Goal: Task Accomplishment & Management: Use online tool/utility

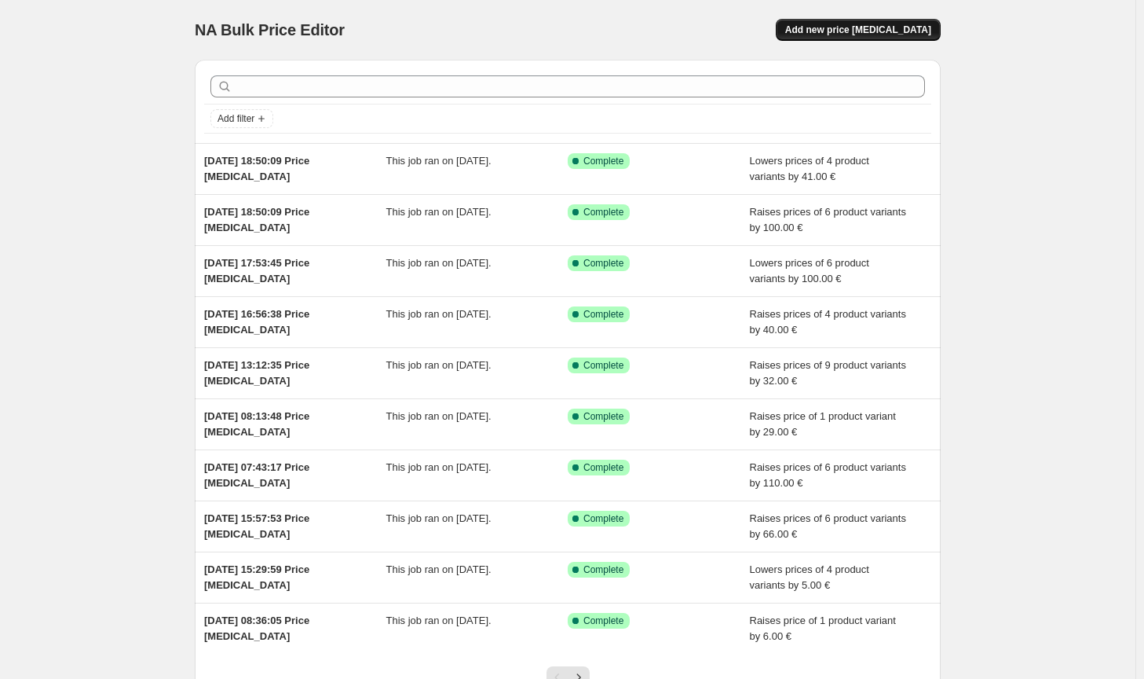
click at [860, 24] on span "Add new price [MEDICAL_DATA]" at bounding box center [858, 30] width 146 height 13
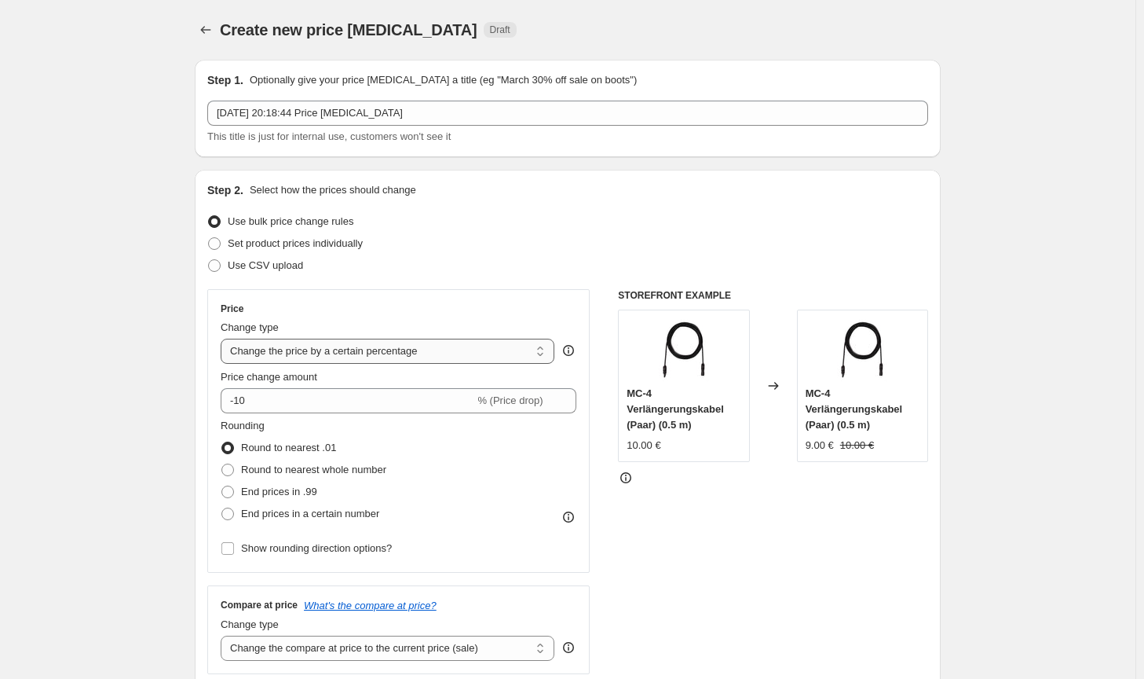
click at [420, 357] on select "Change the price to a certain amount Change the price by a certain amount Chang…" at bounding box center [388, 350] width 334 height 25
select select "by"
click at [224, 338] on select "Change the price to a certain amount Change the price by a certain amount Chang…" at bounding box center [388, 350] width 334 height 25
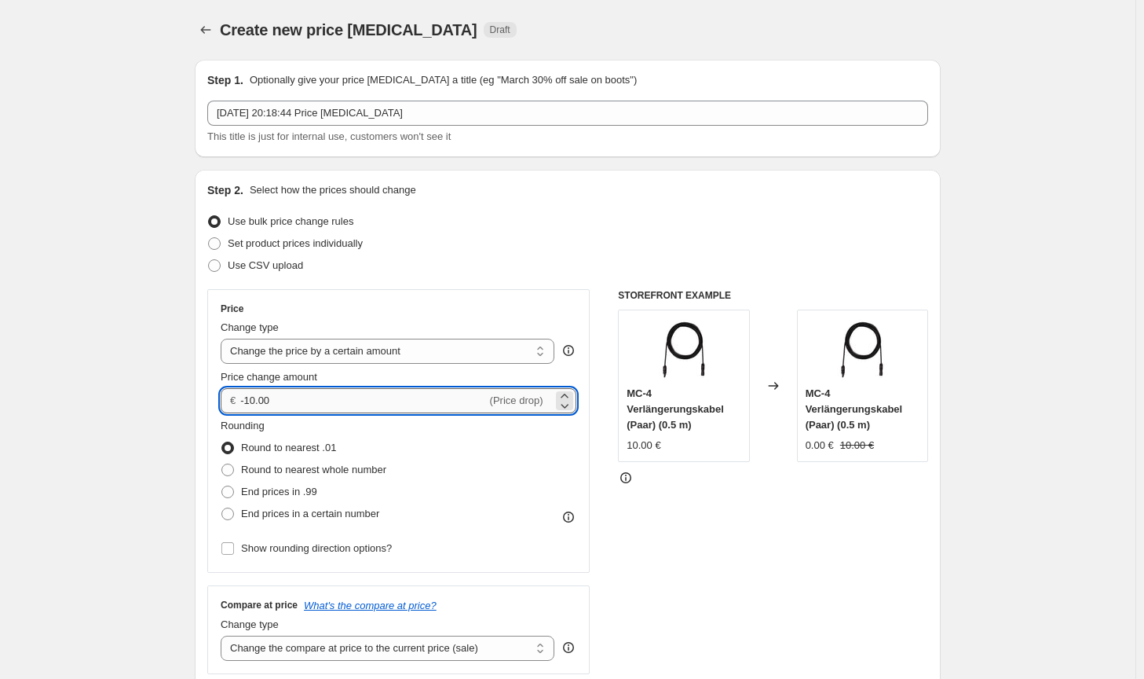
drag, startPoint x: 328, startPoint y: 405, endPoint x: 248, endPoint y: 403, distance: 80.1
click at [248, 403] on input "-10.00" at bounding box center [363, 400] width 246 height 25
type input "-300.00"
click at [337, 464] on span "Round to nearest whole number" at bounding box center [313, 469] width 145 height 12
click at [222, 464] on input "Round to nearest whole number" at bounding box center [221, 463] width 1 height 1
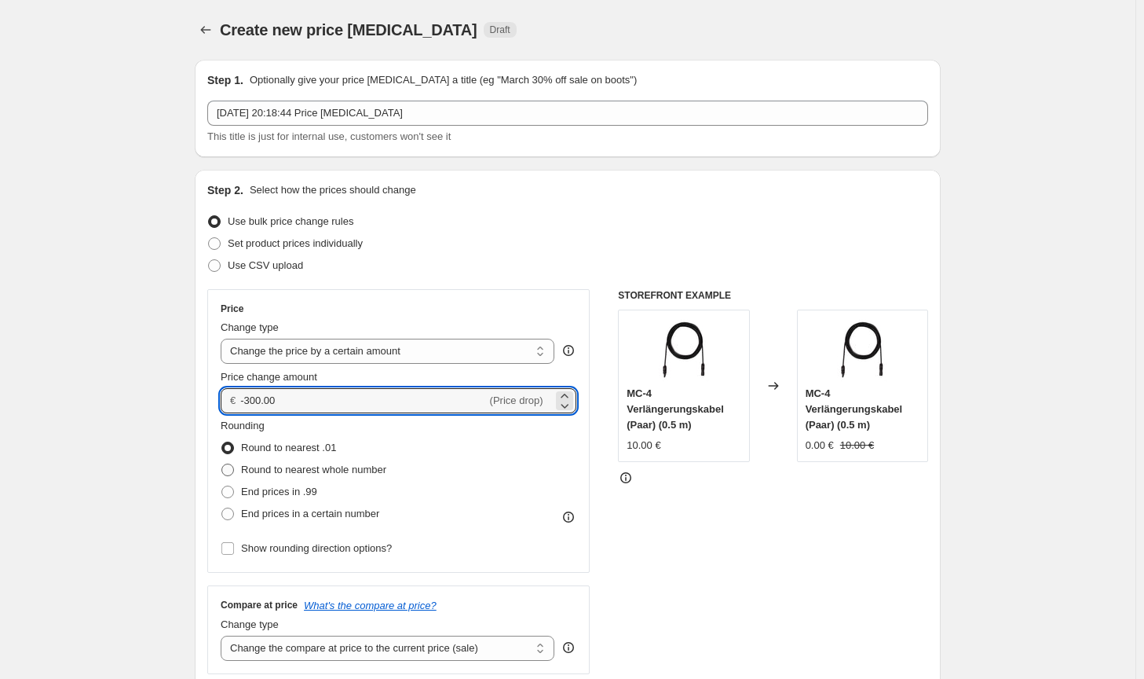
radio input "true"
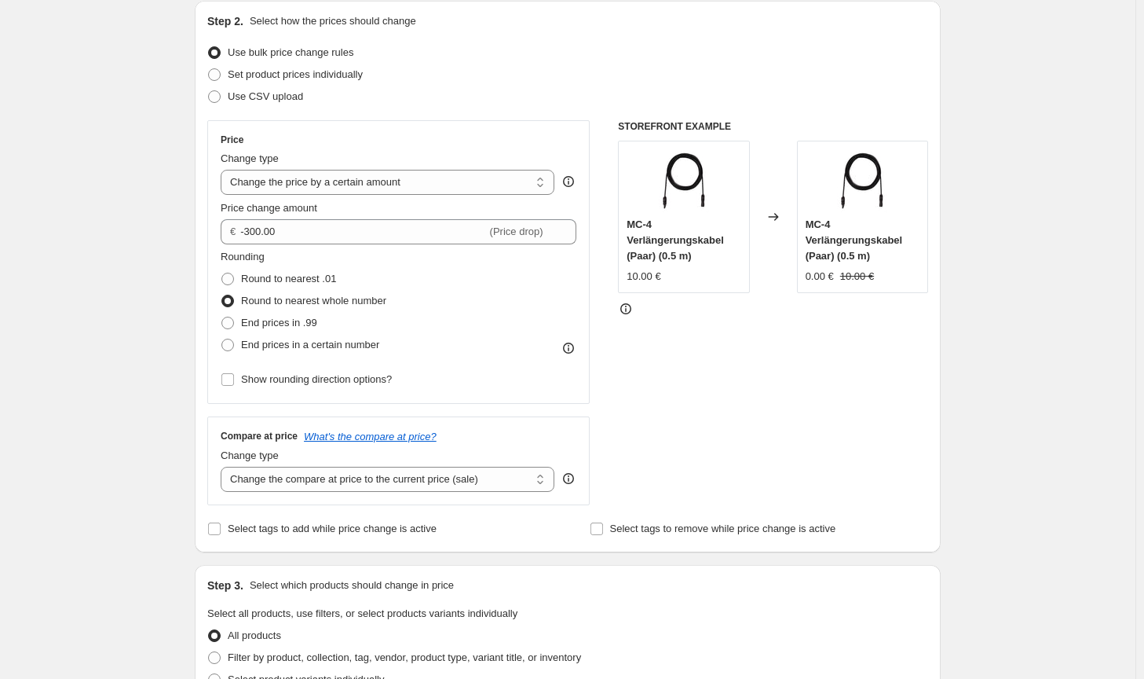
scroll to position [236, 0]
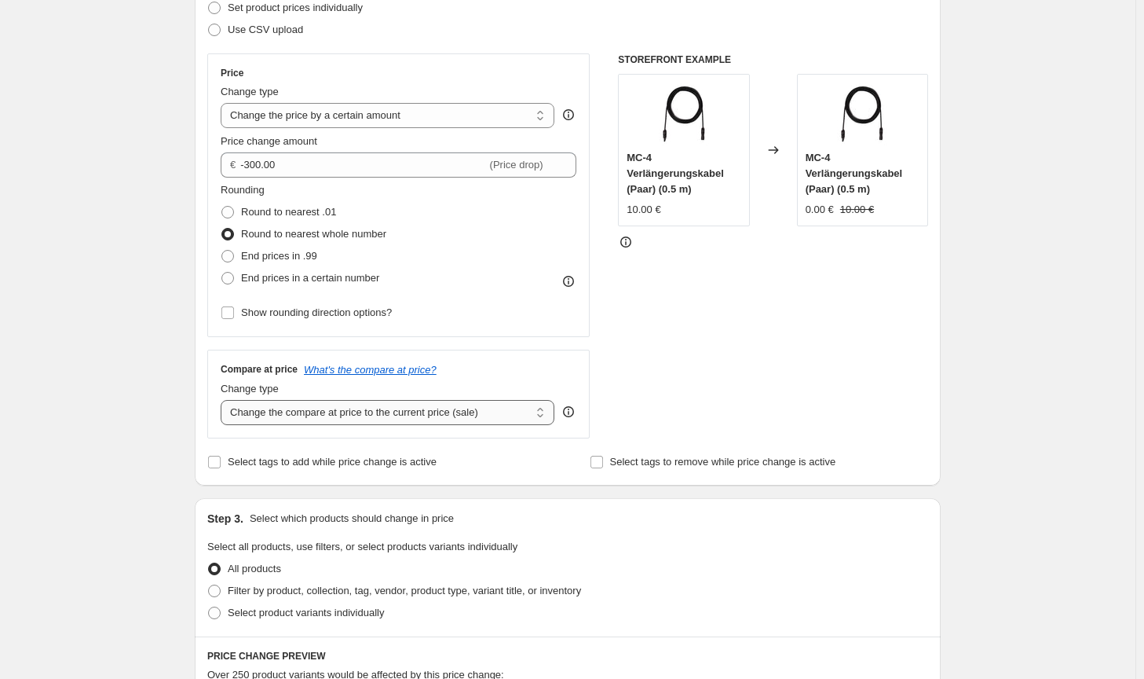
click at [495, 423] on select "Change the compare at price to the current price (sale) Change the compare at p…" at bounding box center [388, 412] width 334 height 25
select select "no_change"
click at [224, 400] on select "Change the compare at price to the current price (sale) Change the compare at p…" at bounding box center [388, 412] width 334 height 25
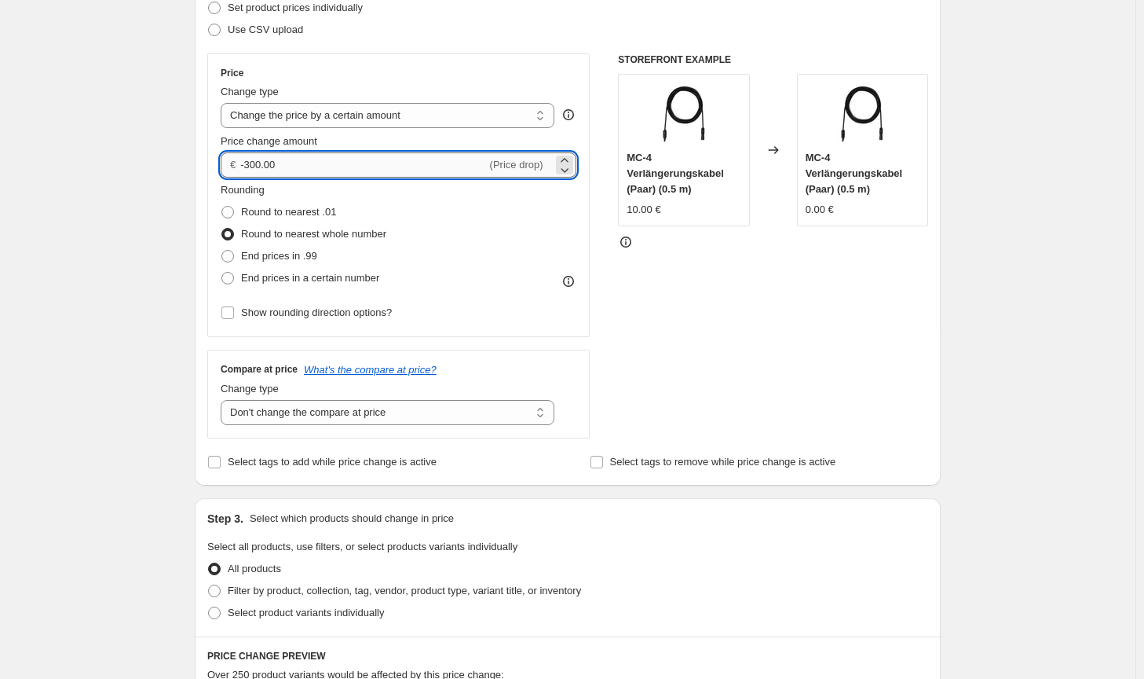
click at [254, 163] on input "-300.00" at bounding box center [363, 164] width 246 height 25
drag, startPoint x: 258, startPoint y: 164, endPoint x: 250, endPoint y: 159, distance: 9.8
click at [250, 159] on input "-300.00" at bounding box center [363, 164] width 246 height 25
type input "-250.00"
click at [674, 562] on div "All products" at bounding box center [567, 569] width 721 height 22
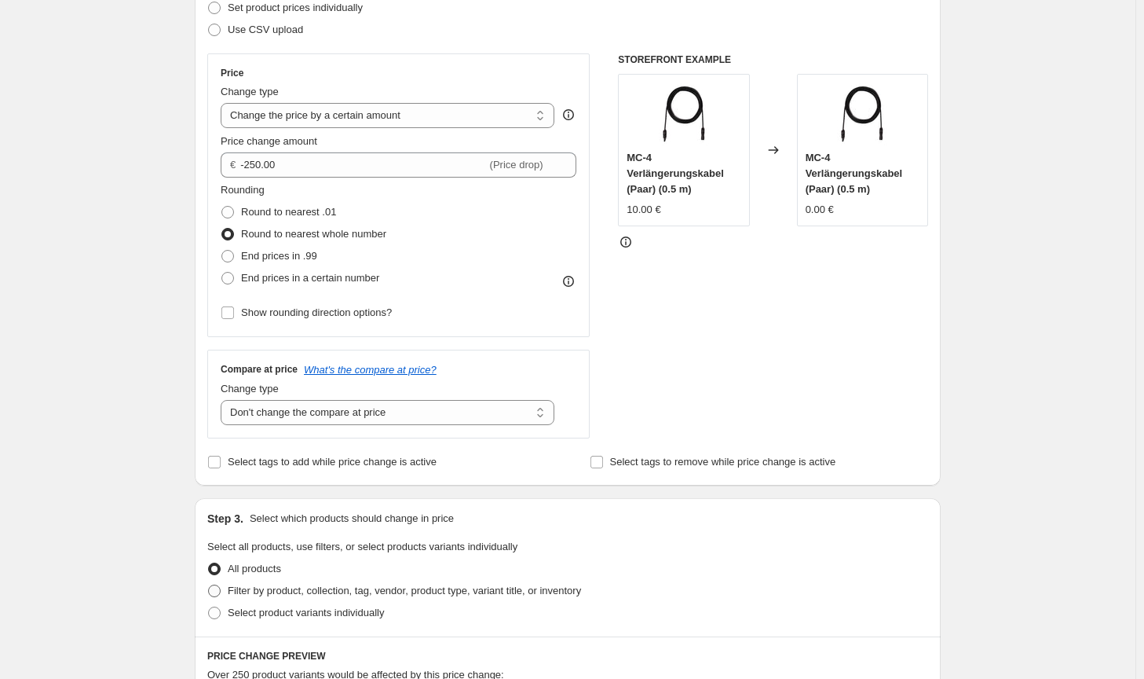
click at [465, 596] on span "Filter by product, collection, tag, vendor, product type, variant title, or inv…" at bounding box center [404, 590] width 353 height 12
click at [209, 585] on input "Filter by product, collection, tag, vendor, product type, variant title, or inv…" at bounding box center [208, 584] width 1 height 1
radio input "true"
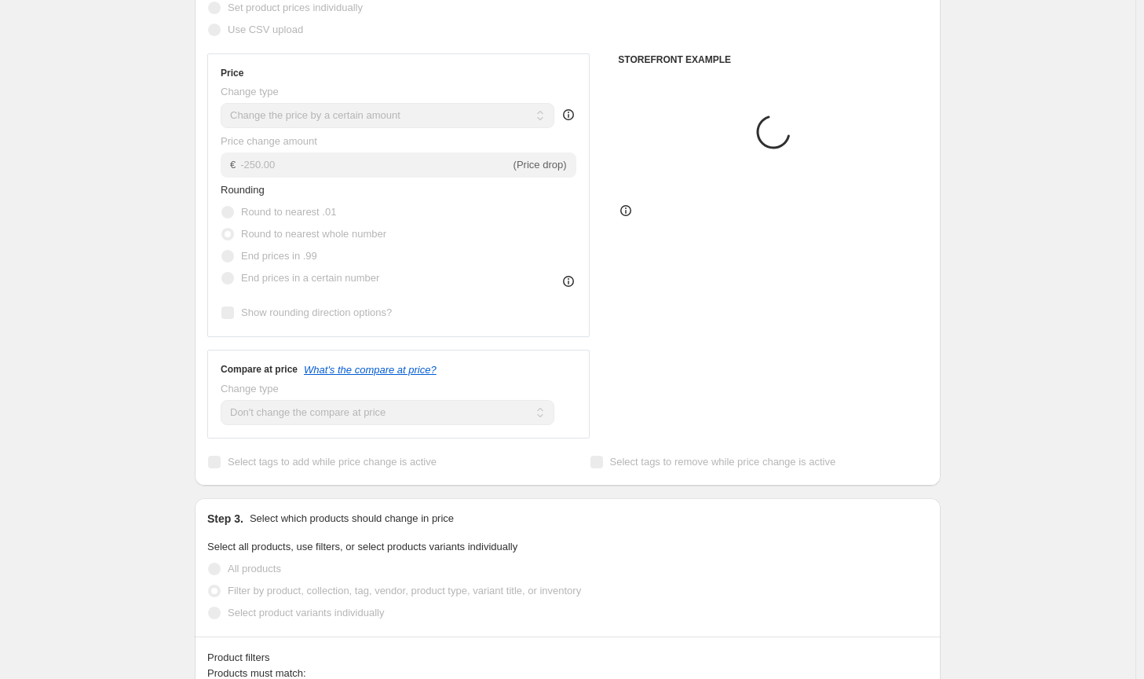
scroll to position [628, 0]
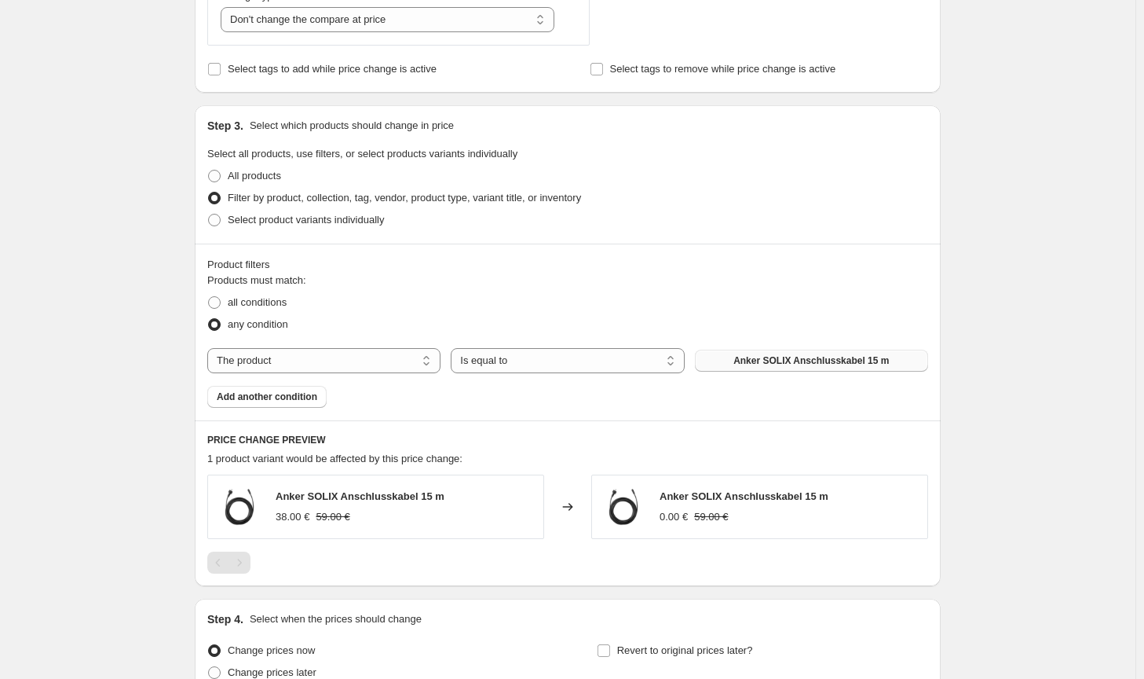
click at [768, 370] on button "Anker SOLIX Anschlusskabel 15 m" at bounding box center [811, 360] width 233 height 22
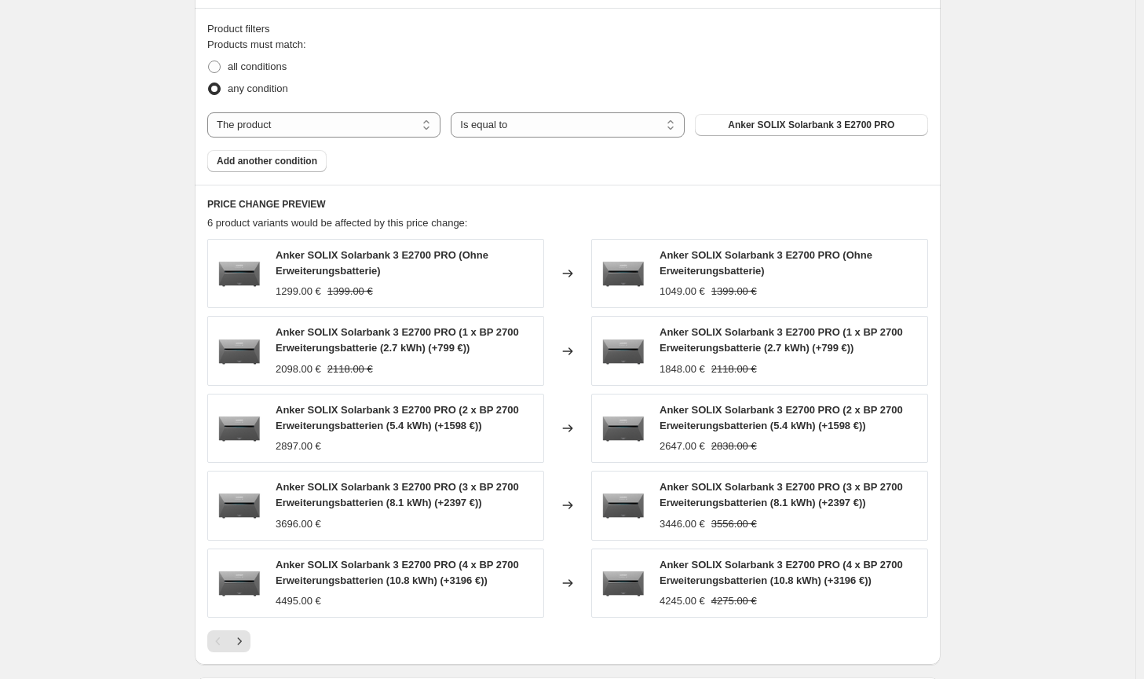
scroll to position [314, 0]
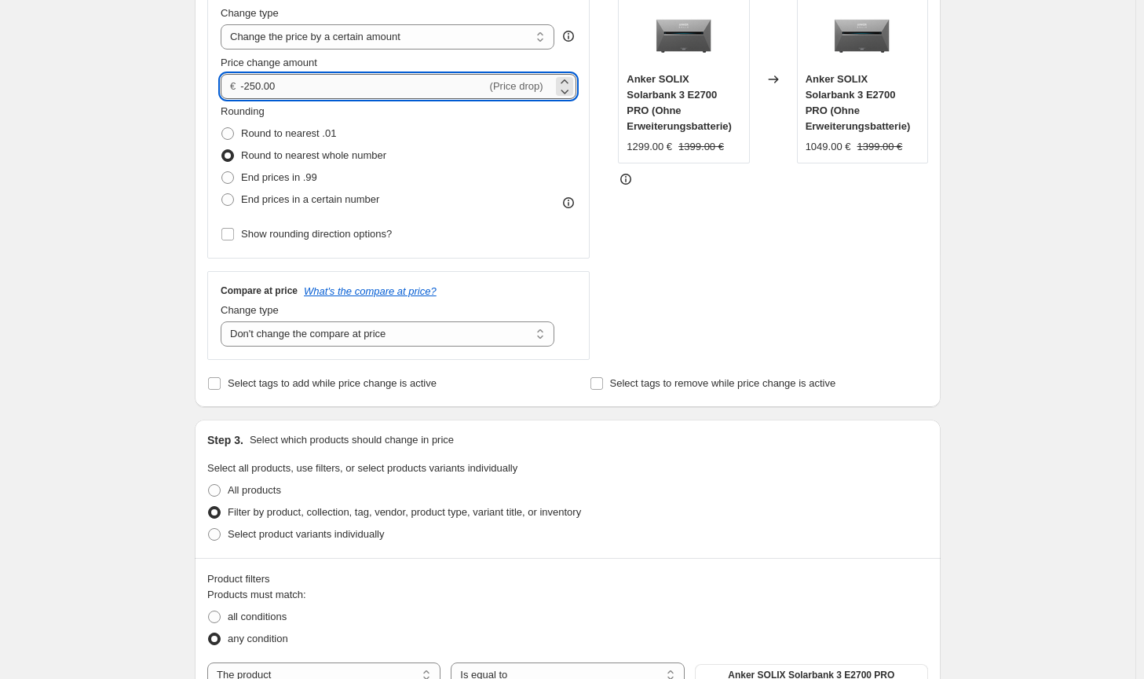
click at [256, 81] on input "-250.00" at bounding box center [363, 86] width 246 height 25
type input "-270.00"
click at [726, 301] on div "STOREFRONT EXAMPLE Anker SOLIX Solarbank 3 E2700 PRO (Ohne Erweiterungsbatterie…" at bounding box center [773, 167] width 310 height 385
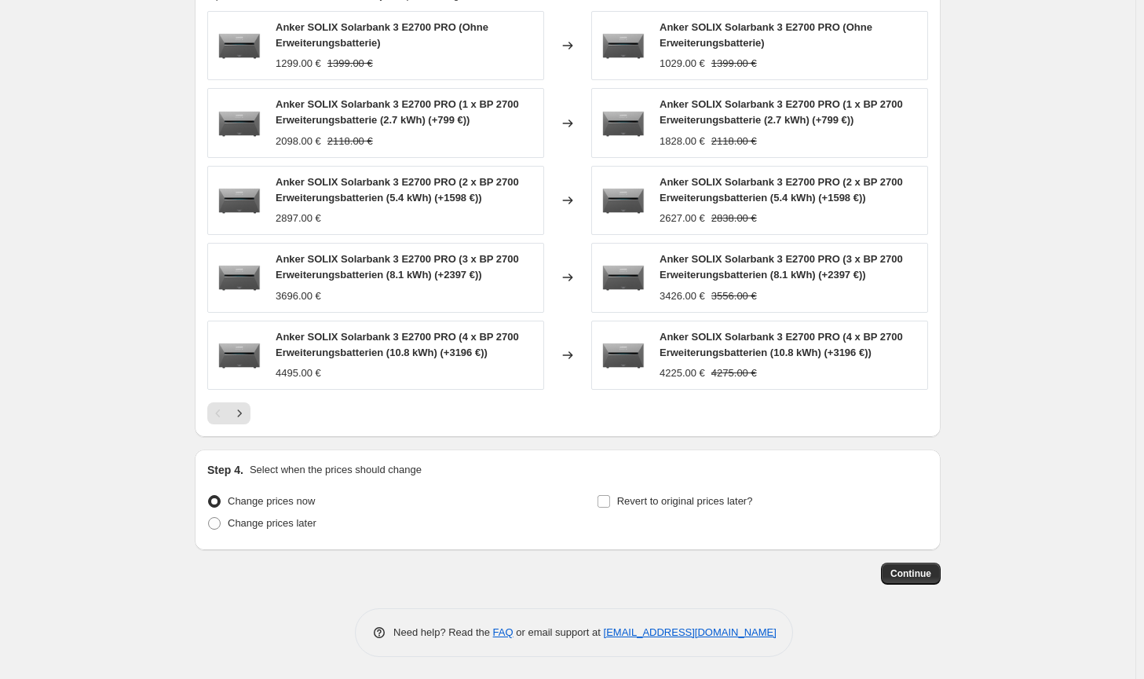
scroll to position [1092, 0]
click at [918, 575] on span "Continue" at bounding box center [911, 572] width 41 height 13
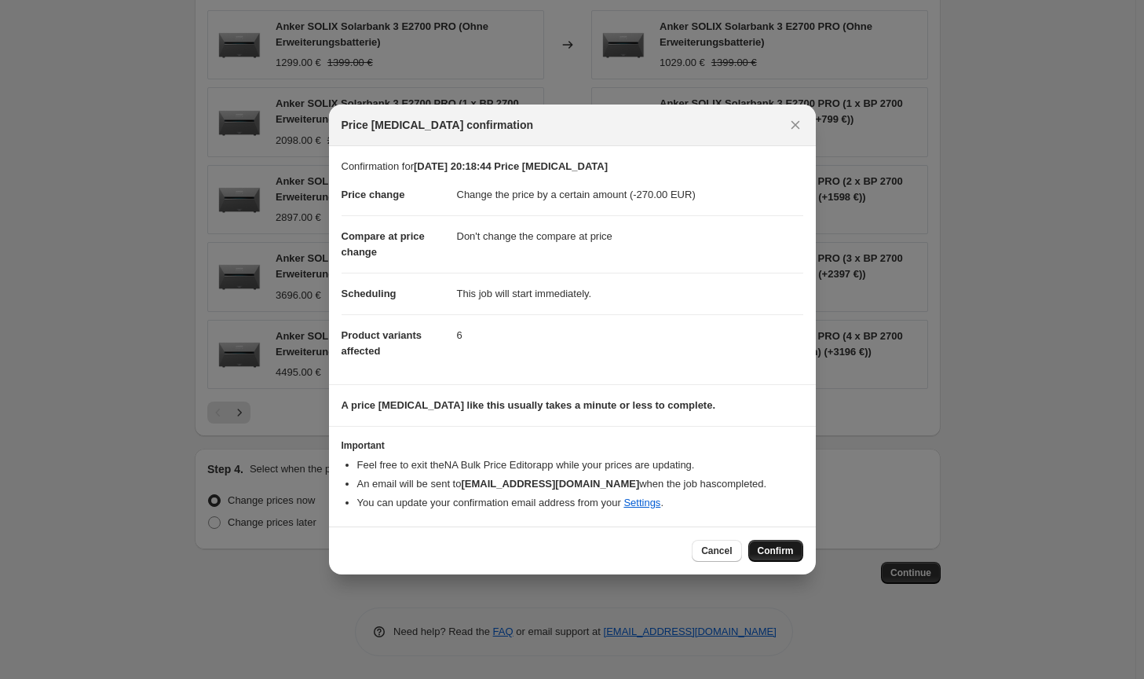
click at [786, 546] on span "Confirm" at bounding box center [776, 550] width 36 height 13
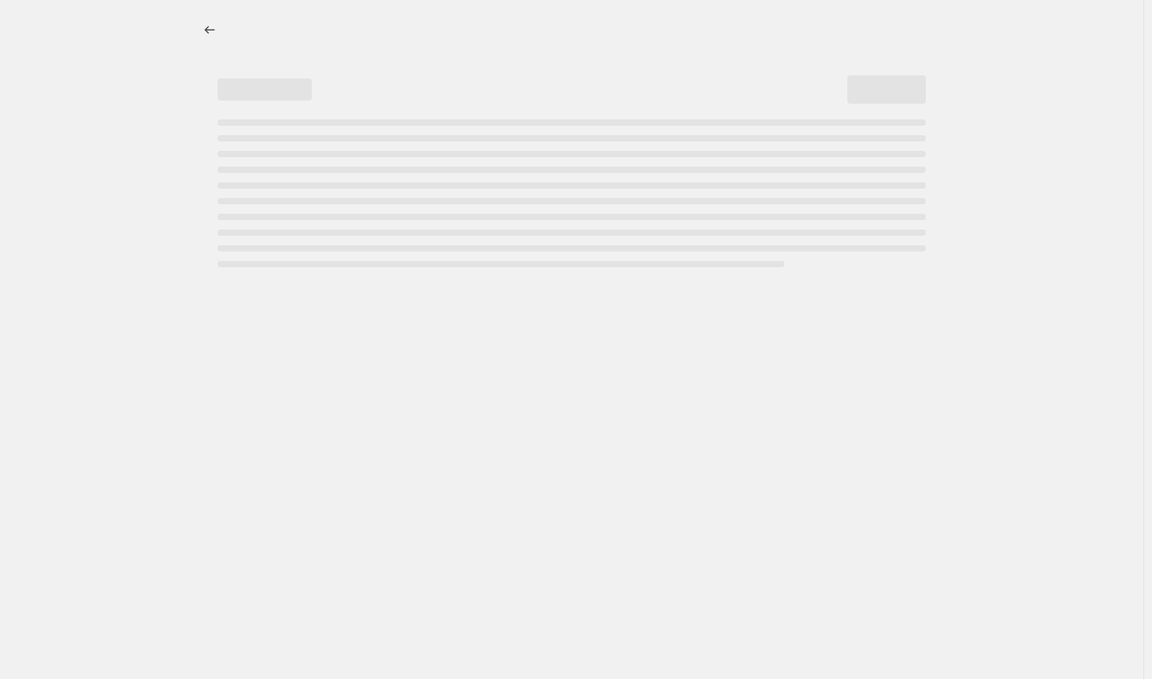
select select "by"
select select "no_change"
